Goal: Share content: Share content

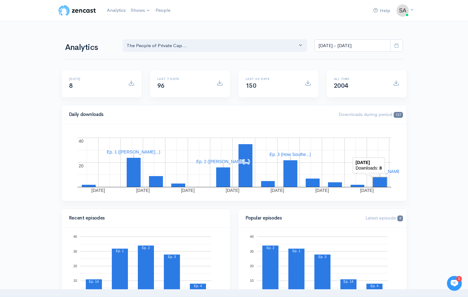
click at [383, 182] on rect "A chart." at bounding box center [380, 182] width 14 height 10
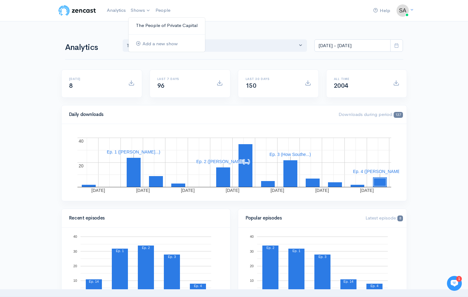
click at [161, 23] on link "The People of Private Capital" at bounding box center [167, 25] width 77 height 11
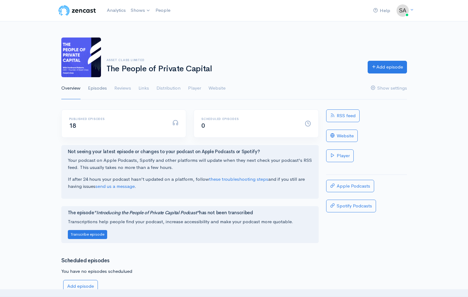
click at [90, 85] on link "Episodes" at bounding box center [97, 88] width 19 height 22
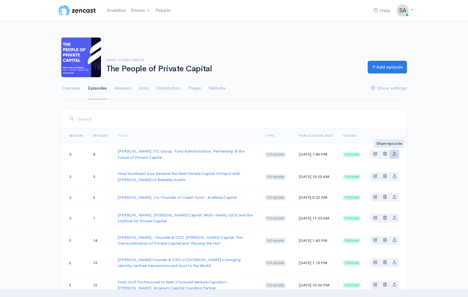
click at [396, 157] on link "Basic example" at bounding box center [395, 154] width 10 height 9
type input "[URL][DOMAIN_NAME][PERSON_NAME]"
type input "[URL][DOMAIN_NAME]"
type input "<iframe src='[URL][DOMAIN_NAME]' width='100%' height='190' frameborder='0' scro…"
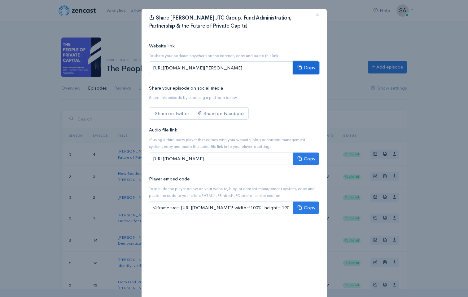
click at [304, 66] on button "Copy" at bounding box center [306, 67] width 26 height 13
